Goal: Transaction & Acquisition: Register for event/course

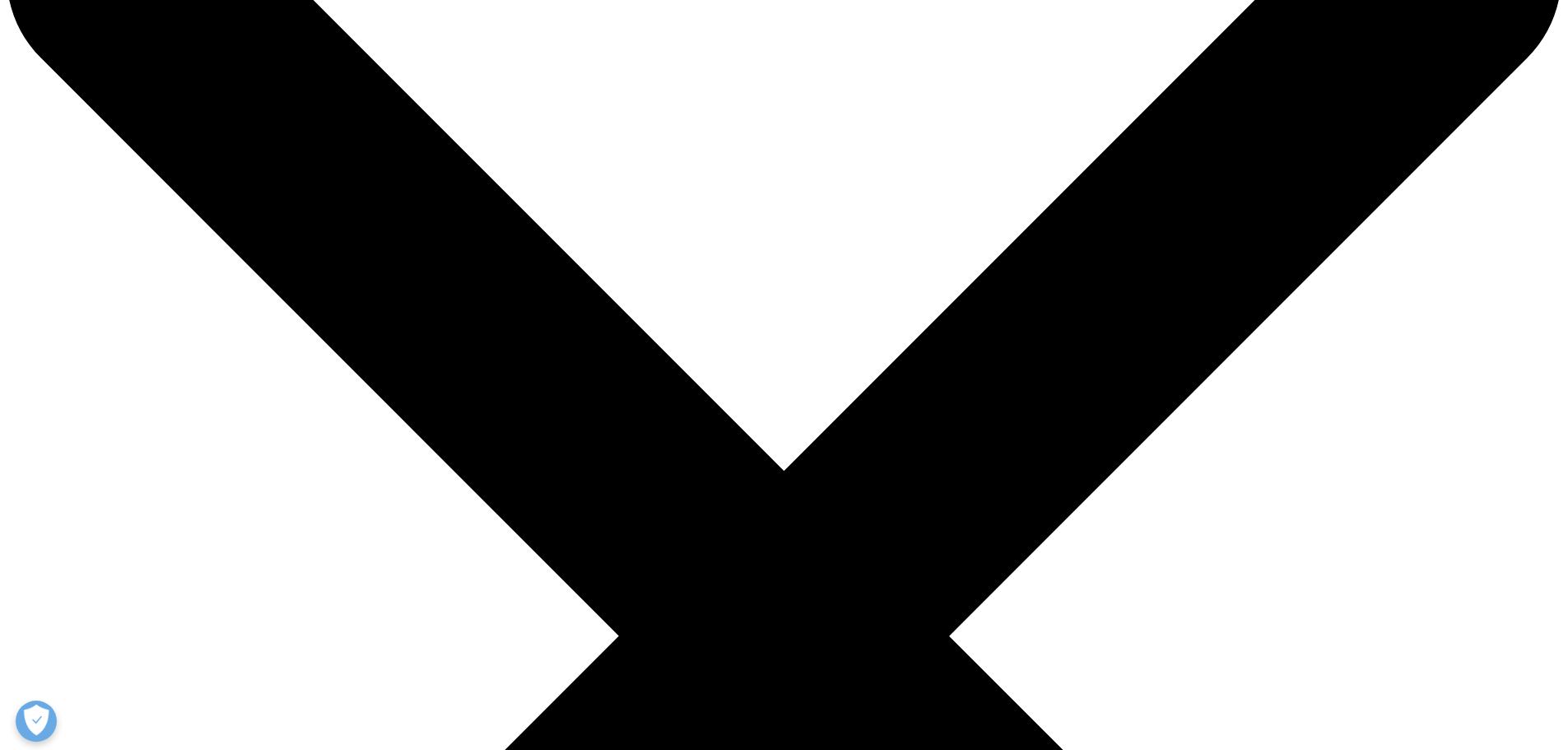
scroll to position [164, 0]
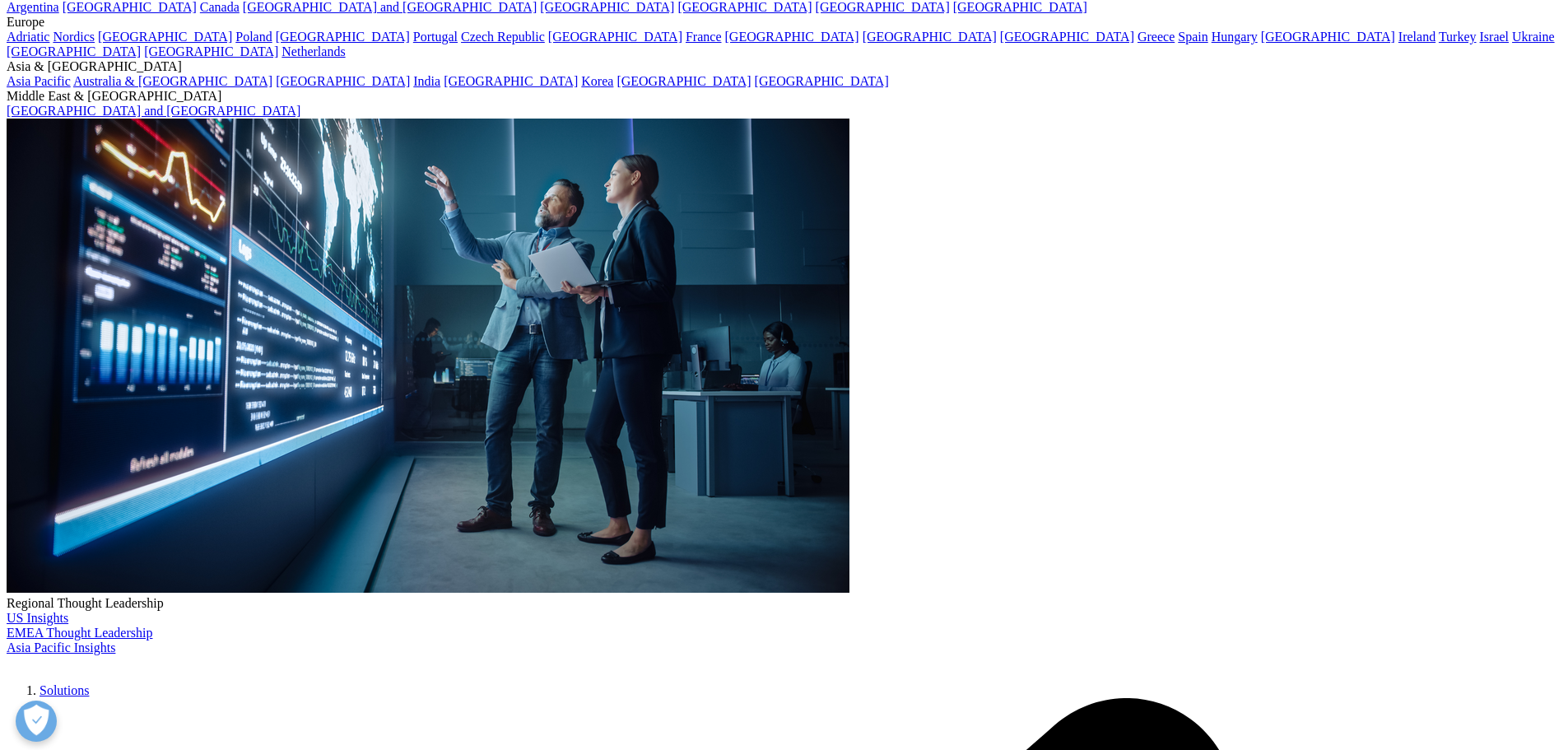
drag, startPoint x: 544, startPoint y: 467, endPoint x: 816, endPoint y: 482, distance: 272.4
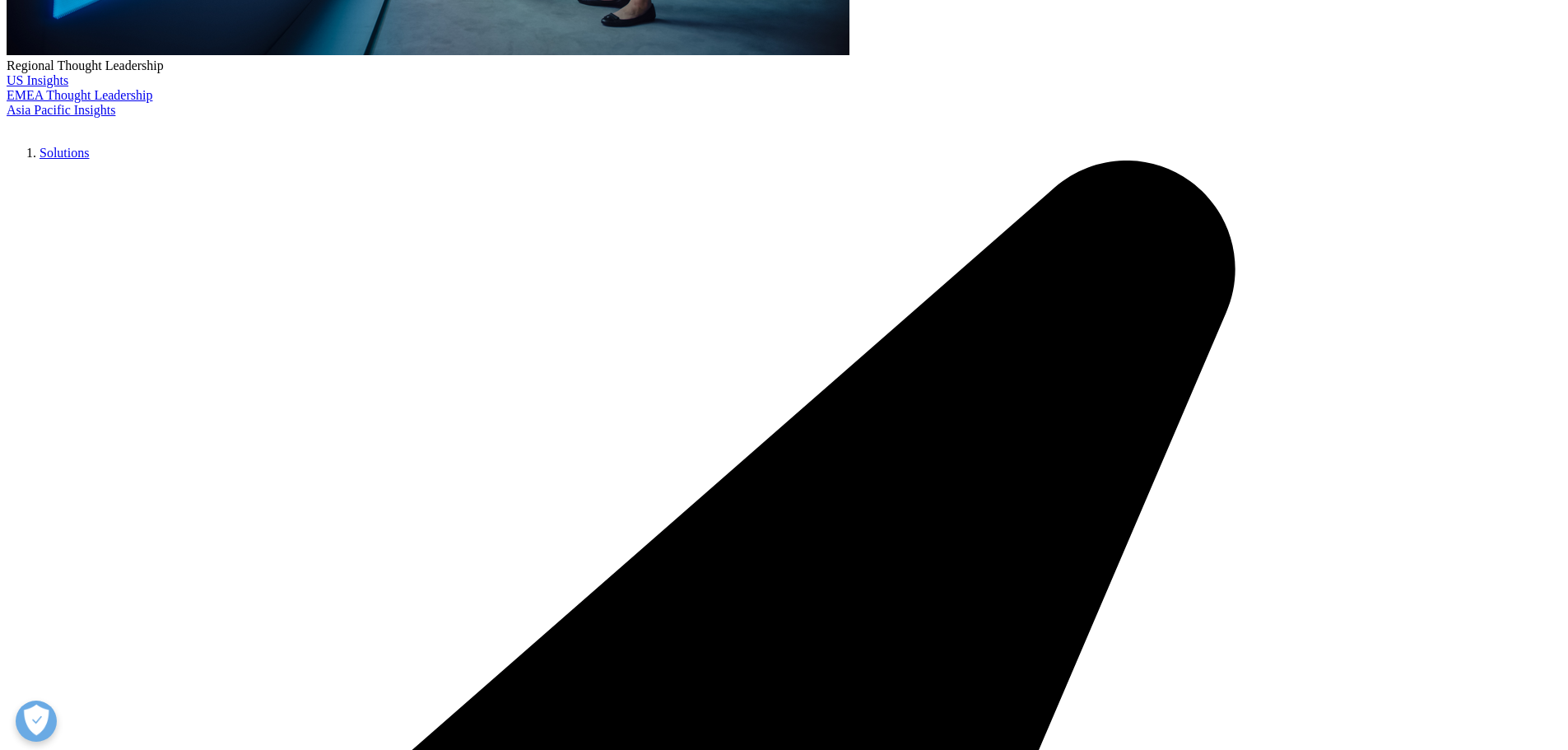
scroll to position [741, 0]
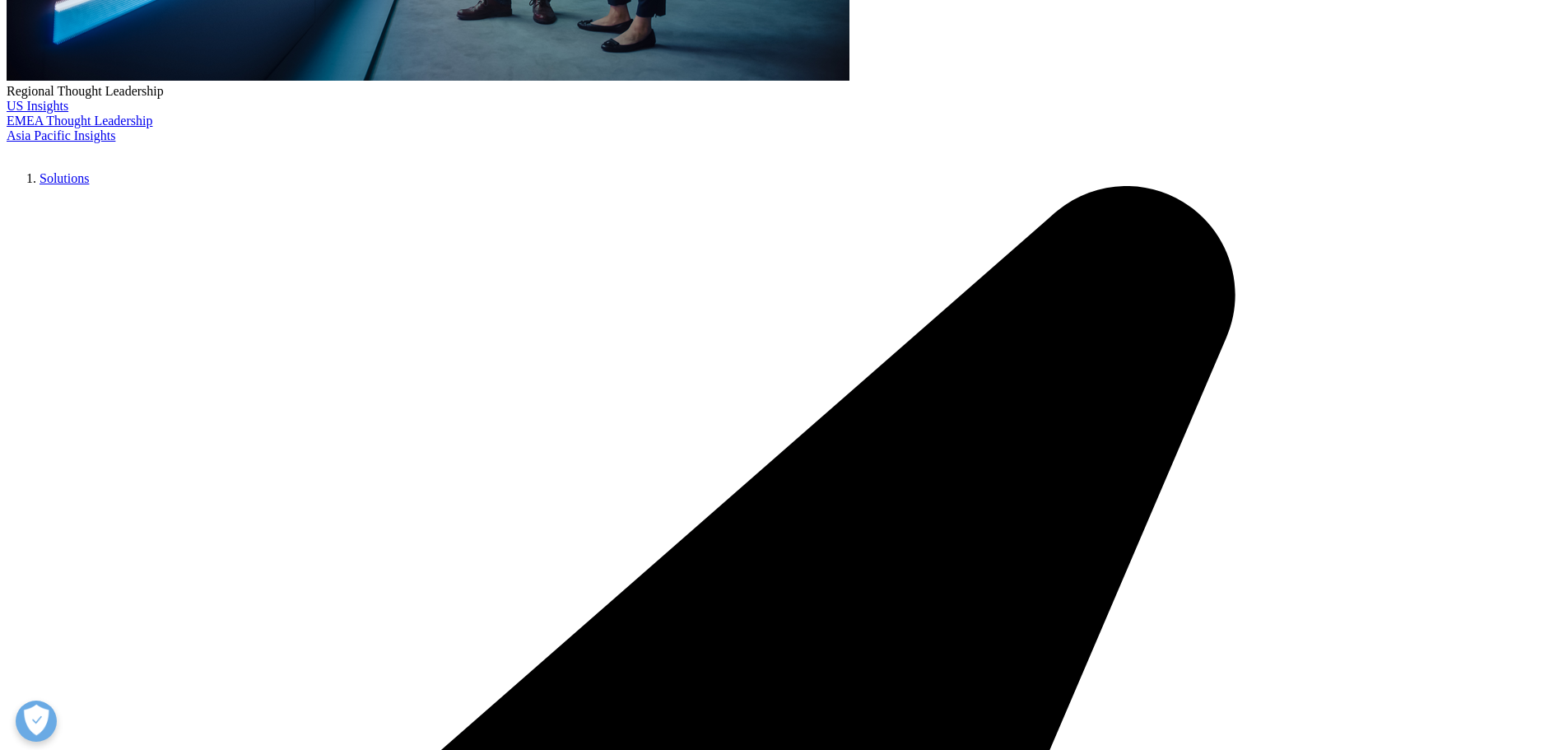
scroll to position [659, 0]
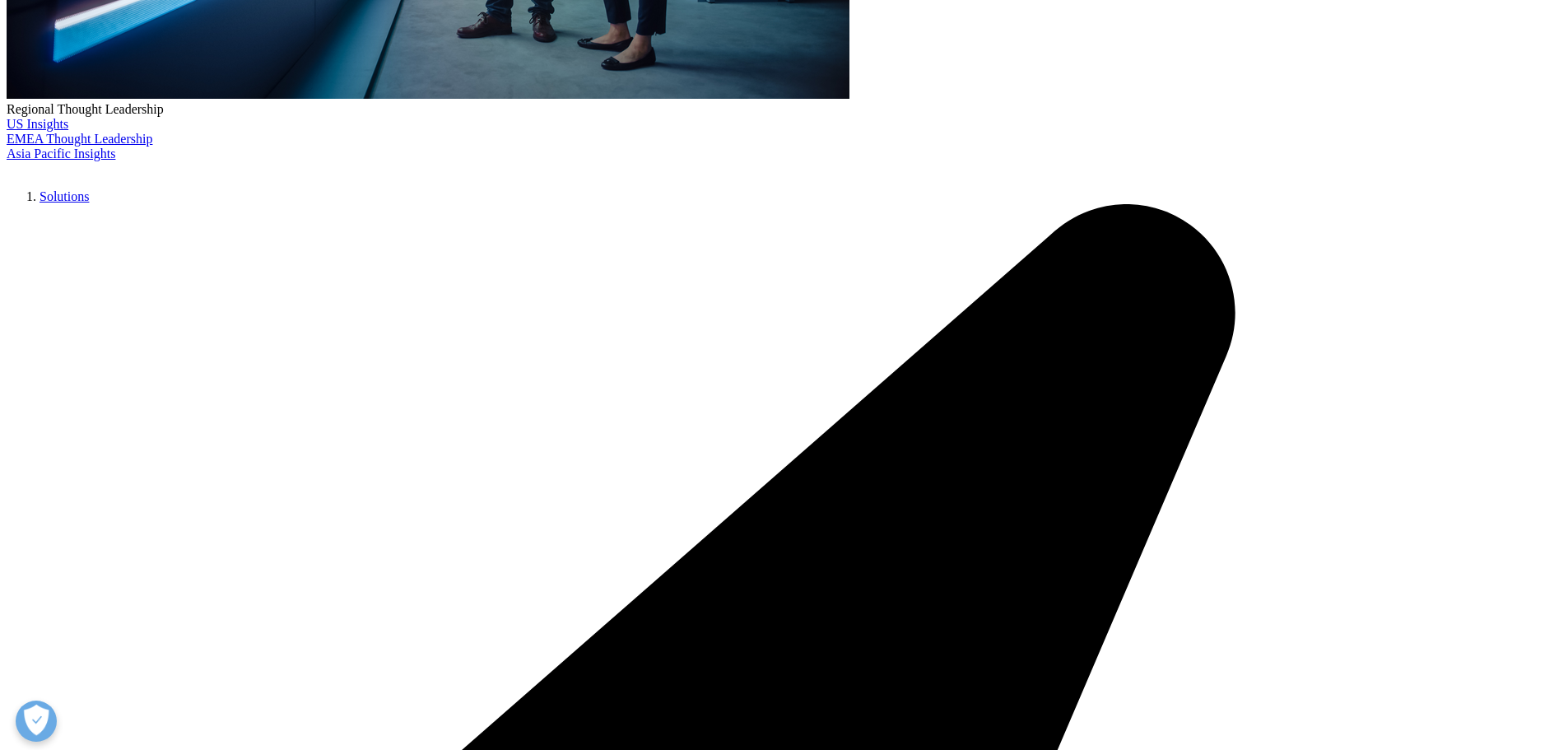
drag, startPoint x: 747, startPoint y: 295, endPoint x: 1095, endPoint y: 297, distance: 348.0
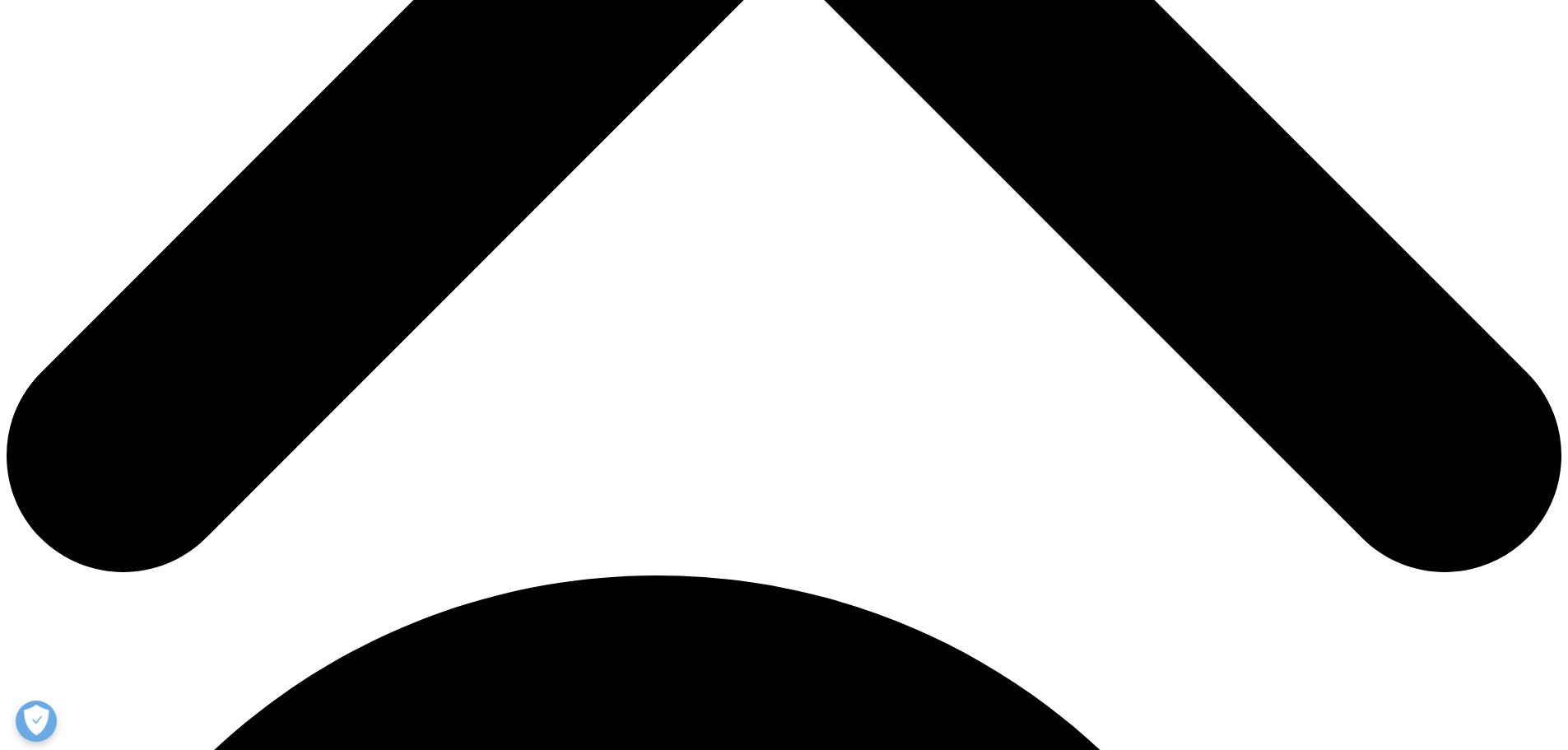
scroll to position [906, 0]
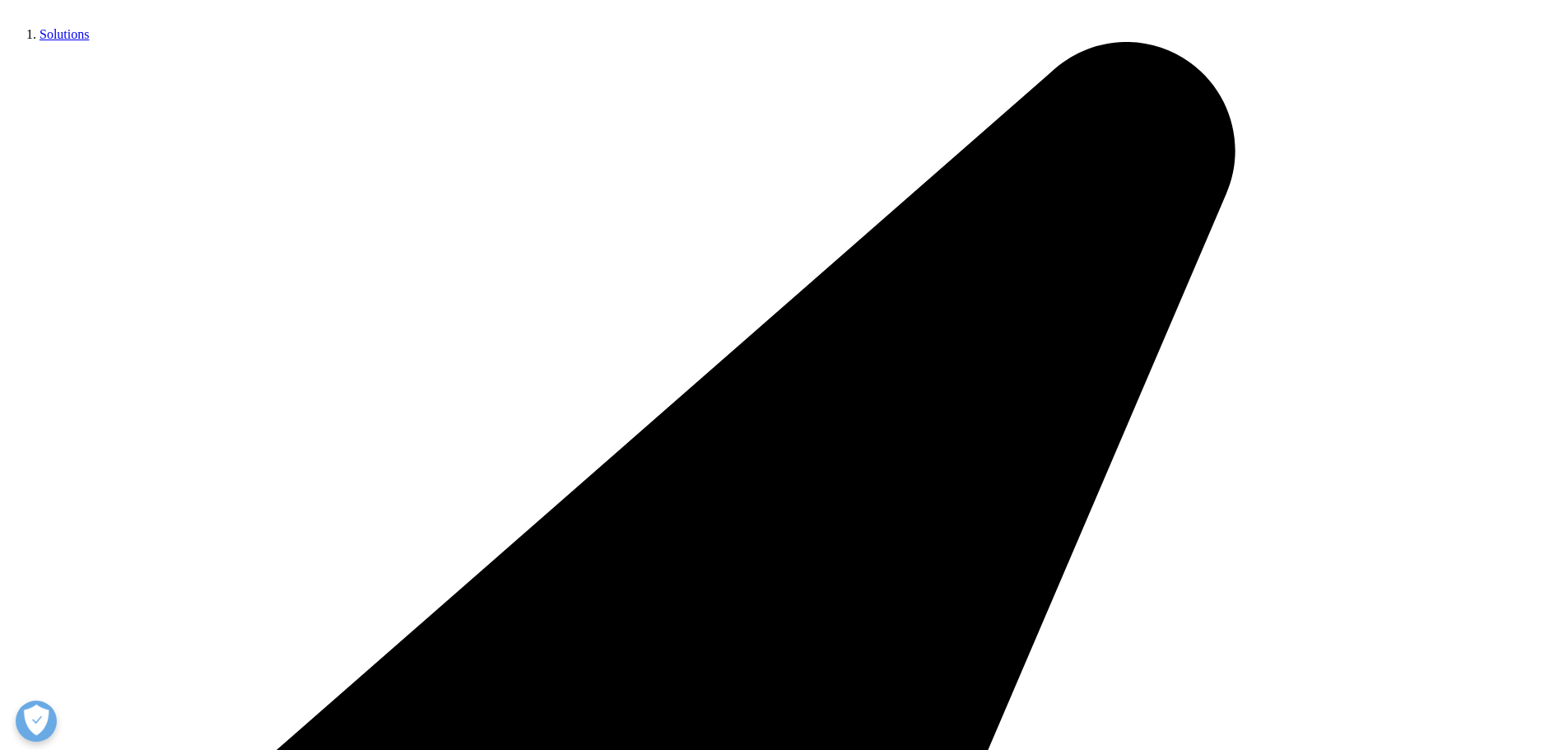
scroll to position [329, 0]
